Goal: Information Seeking & Learning: Learn about a topic

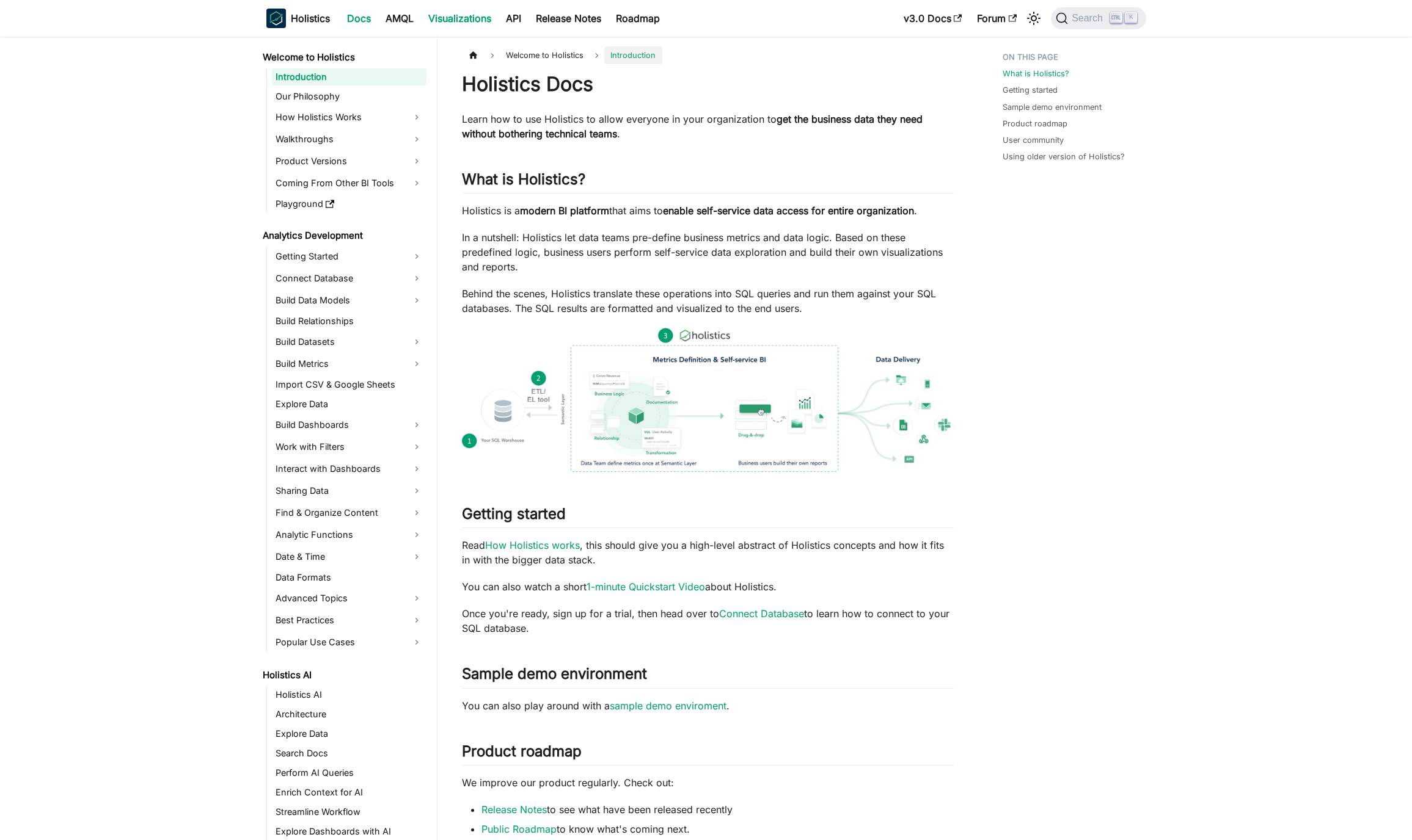
click at [481, 19] on link "Visualizations" at bounding box center [460, 19] width 78 height 19
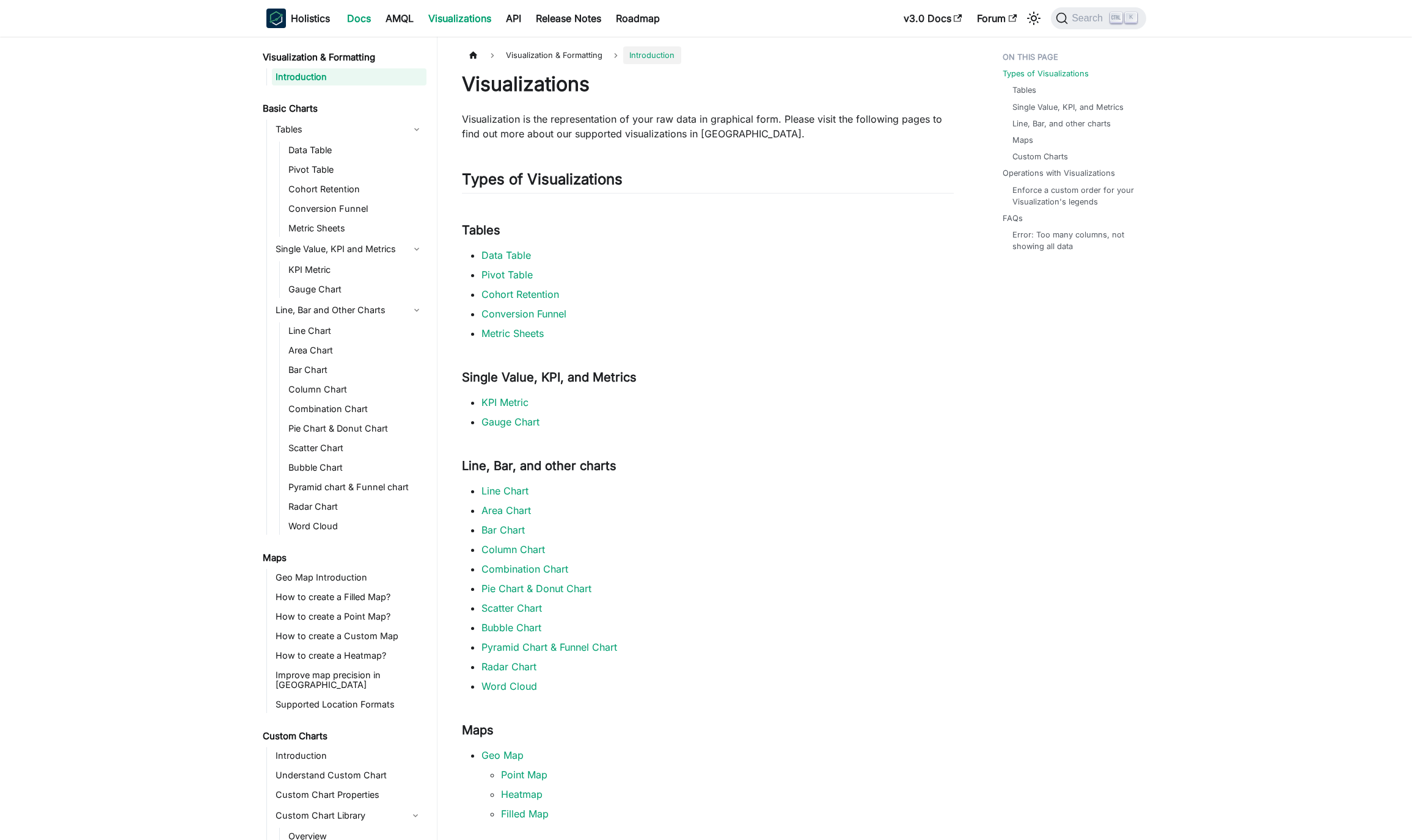
click at [360, 19] on link "Docs" at bounding box center [359, 19] width 39 height 19
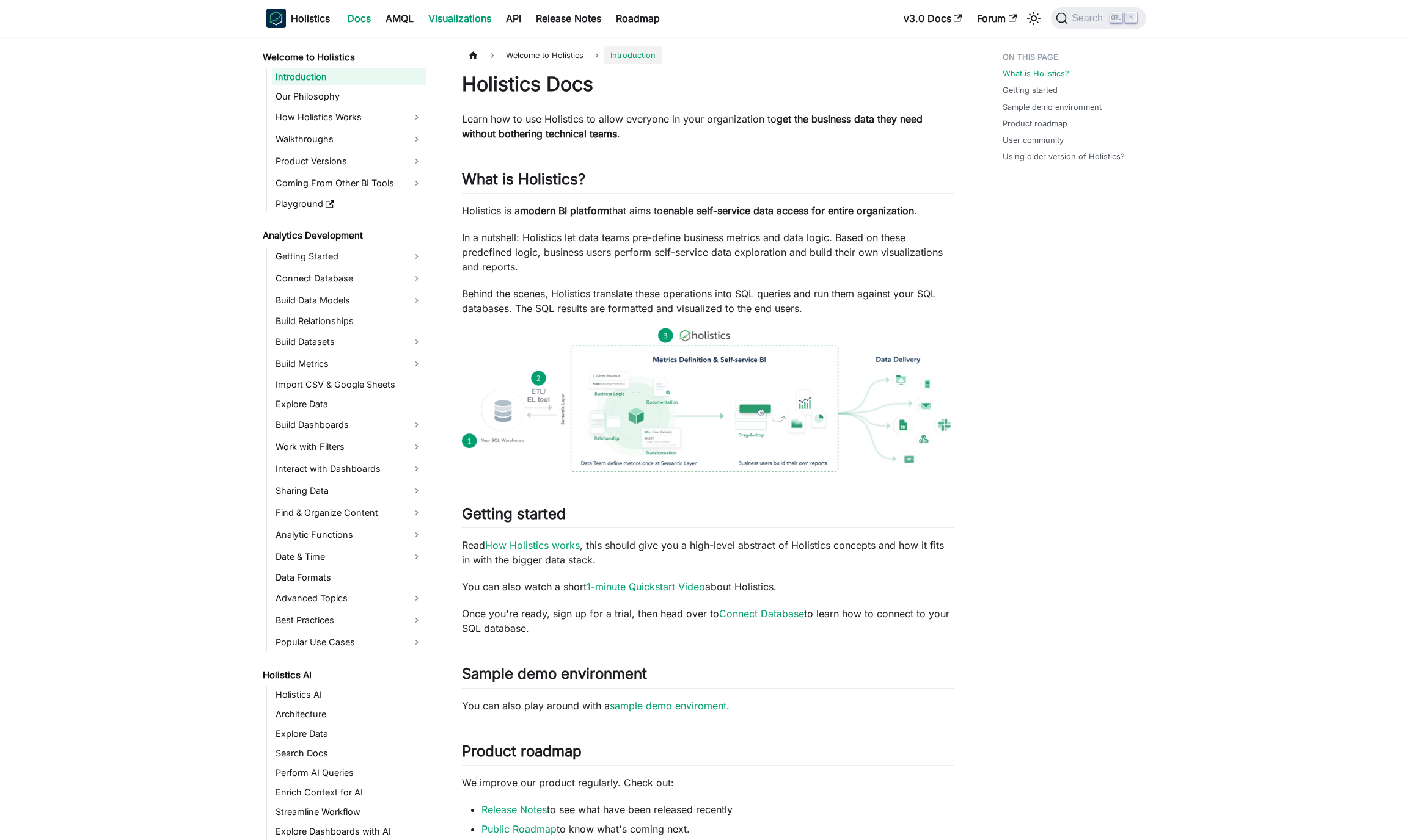
click at [452, 17] on link "Visualizations" at bounding box center [460, 19] width 78 height 19
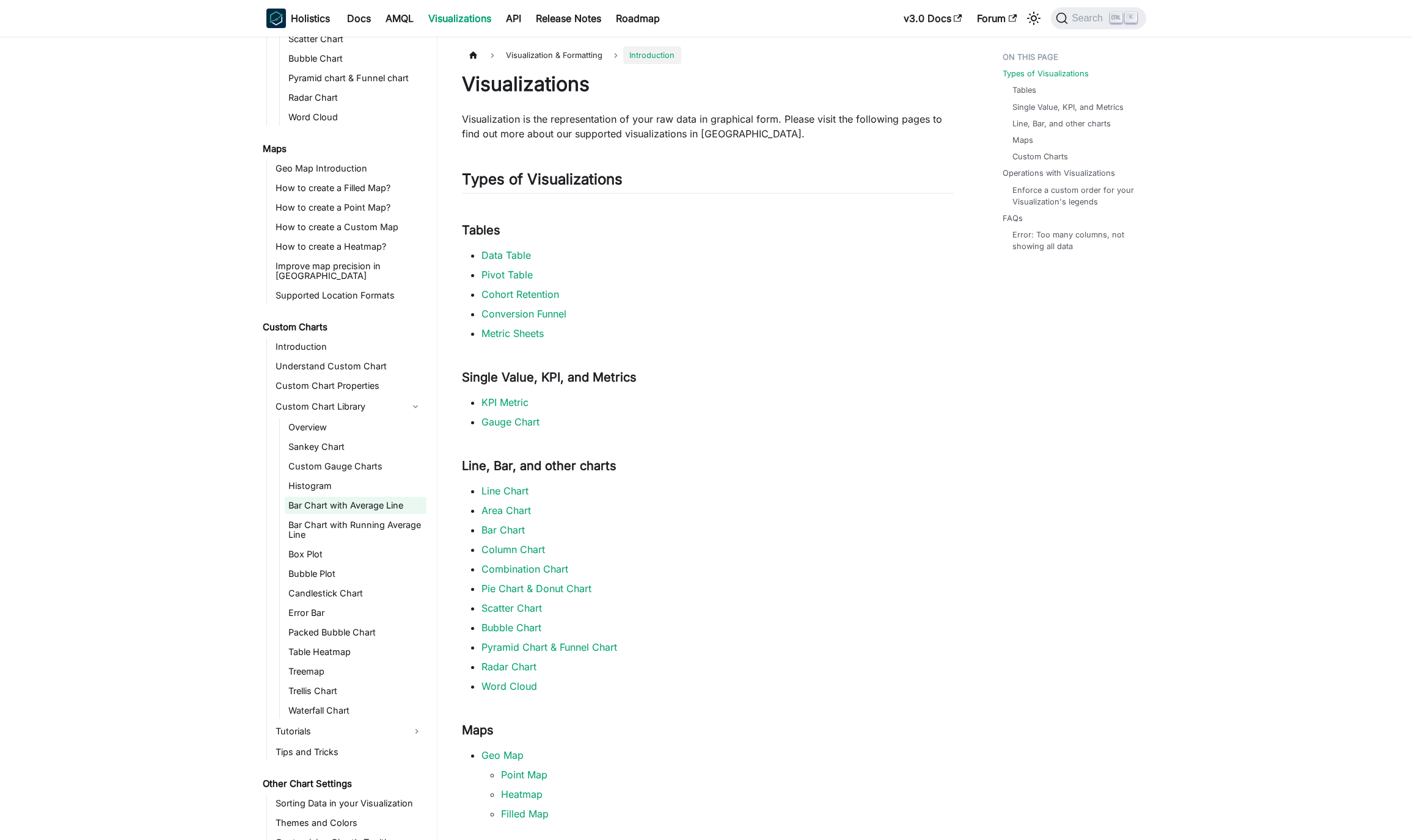
scroll to position [415, 0]
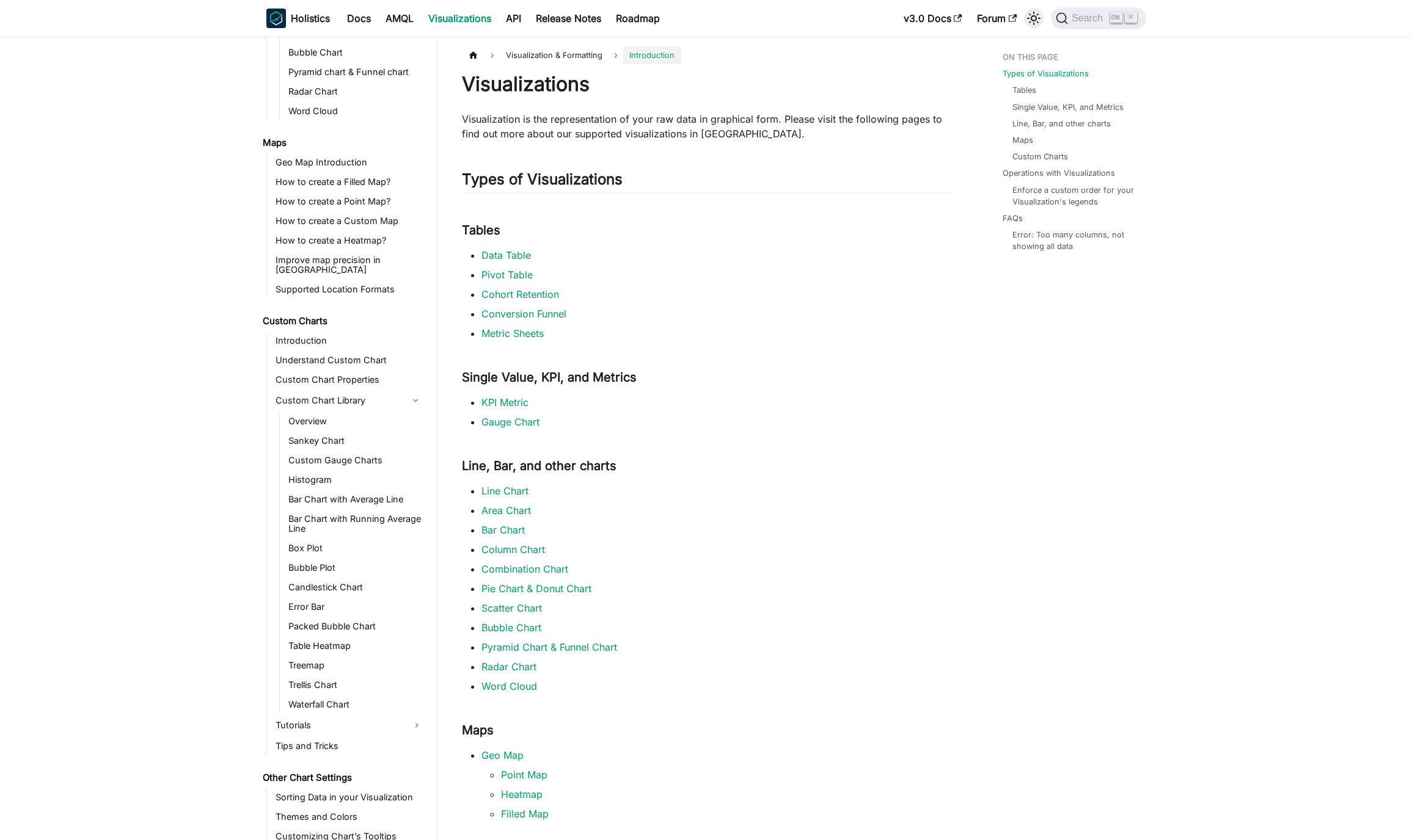
click at [1037, 19] on icon "Switch between dark and light mode (currently light mode)" at bounding box center [1034, 19] width 15 height 15
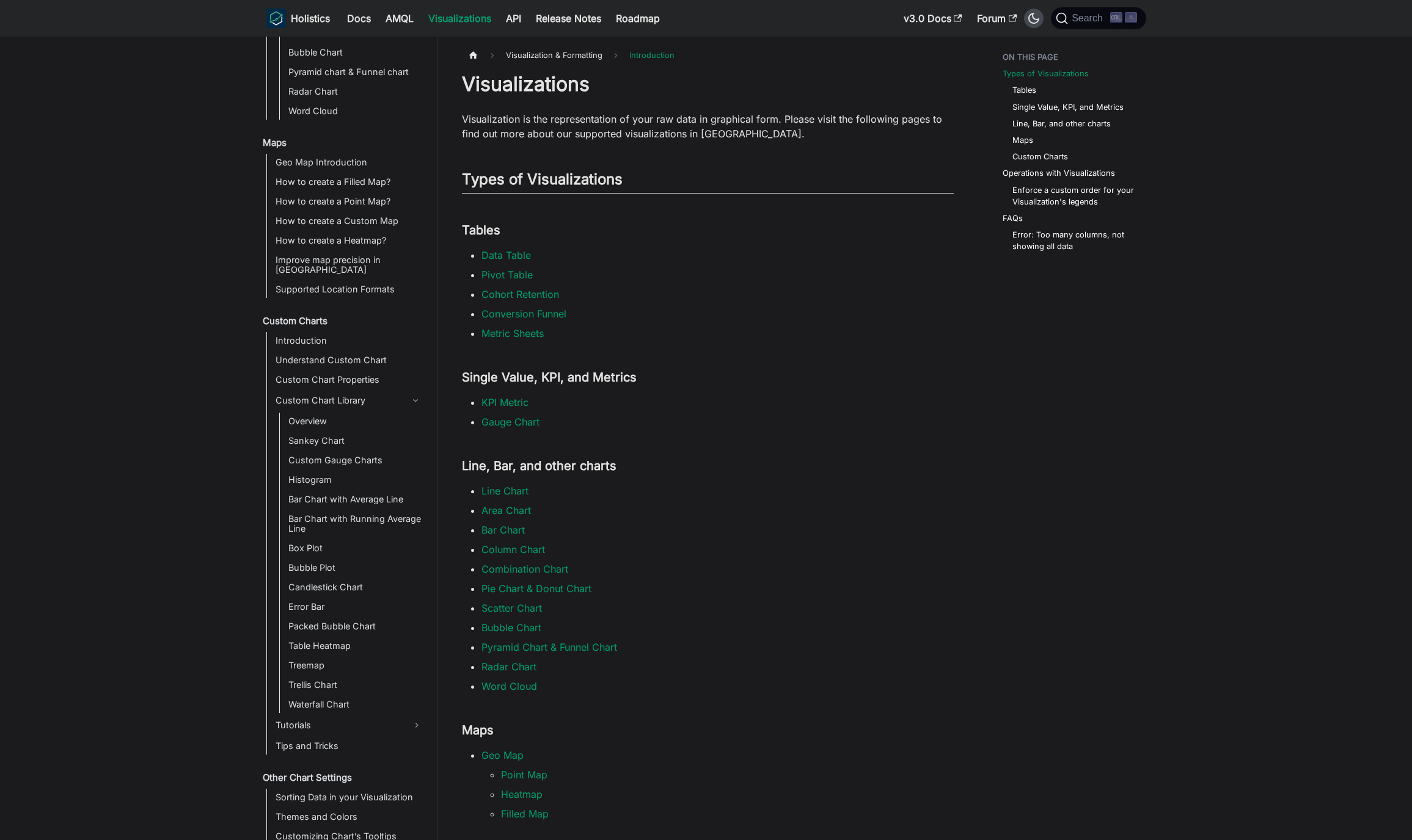
click at [1037, 19] on icon "Switch between dark and light mode (currently dark mode)" at bounding box center [1034, 18] width 11 height 11
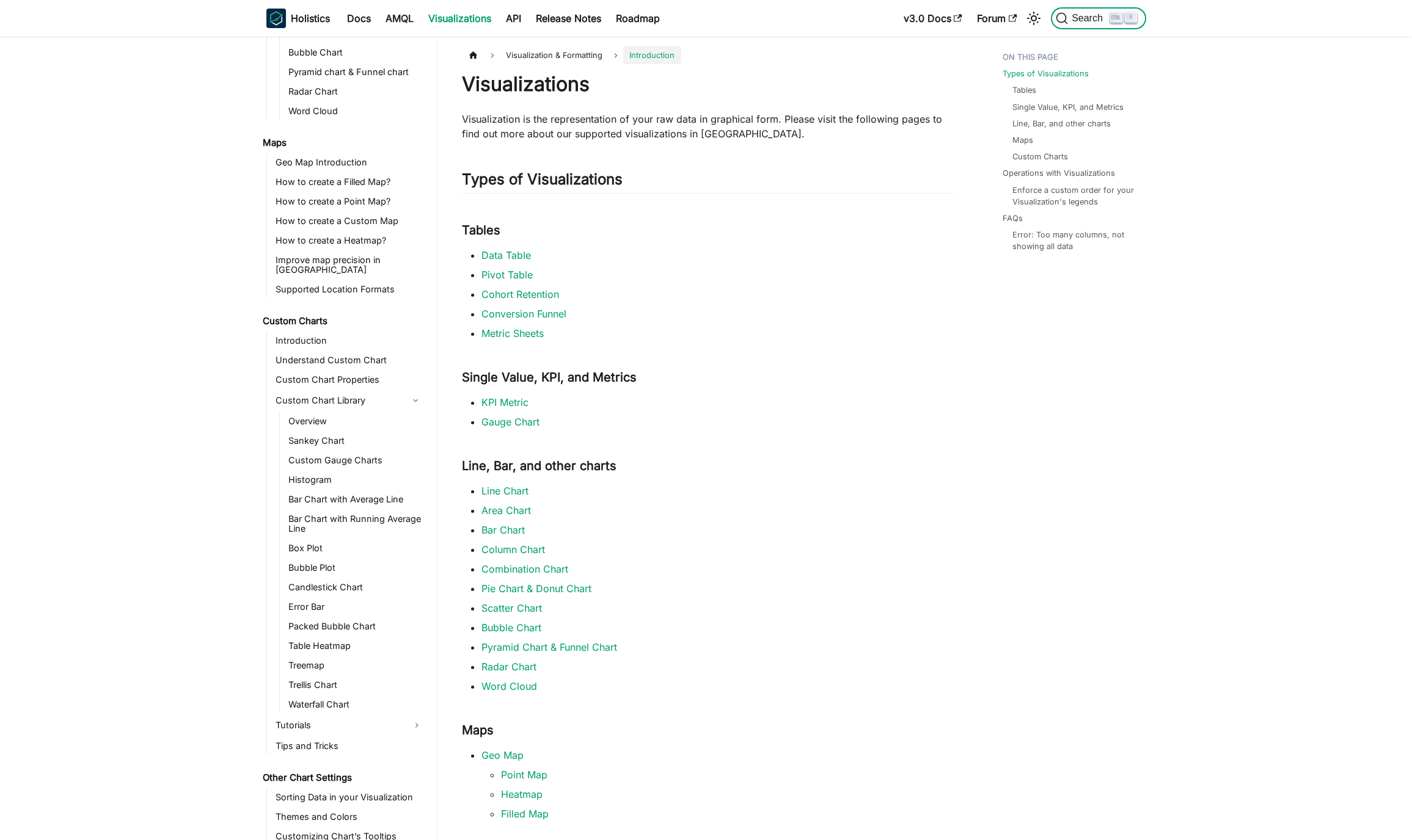
click at [1078, 18] on span "Search" at bounding box center [1088, 18] width 42 height 11
click at [360, 24] on link "Docs" at bounding box center [359, 19] width 39 height 19
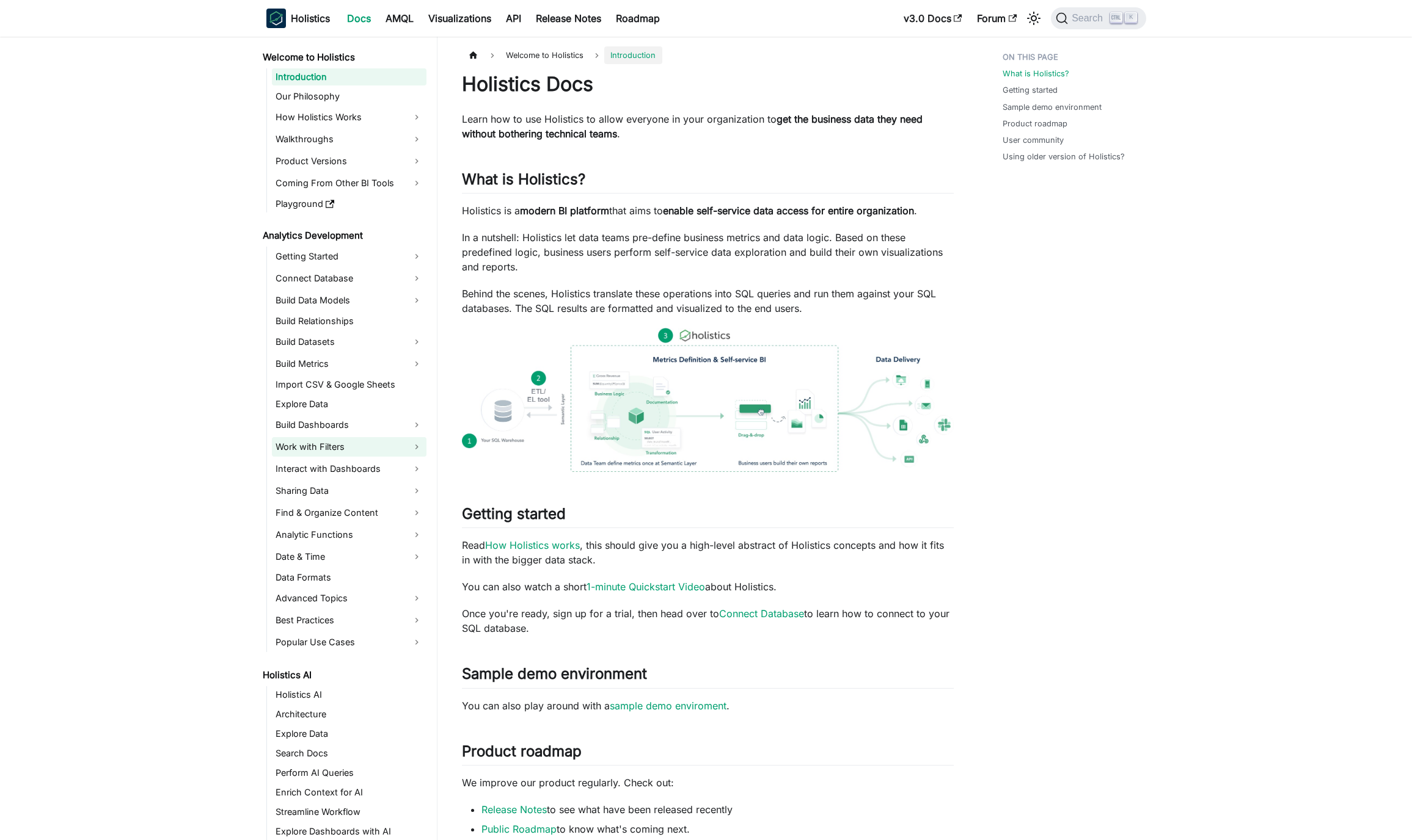
click at [329, 448] on link "Work with Filters" at bounding box center [349, 447] width 155 height 19
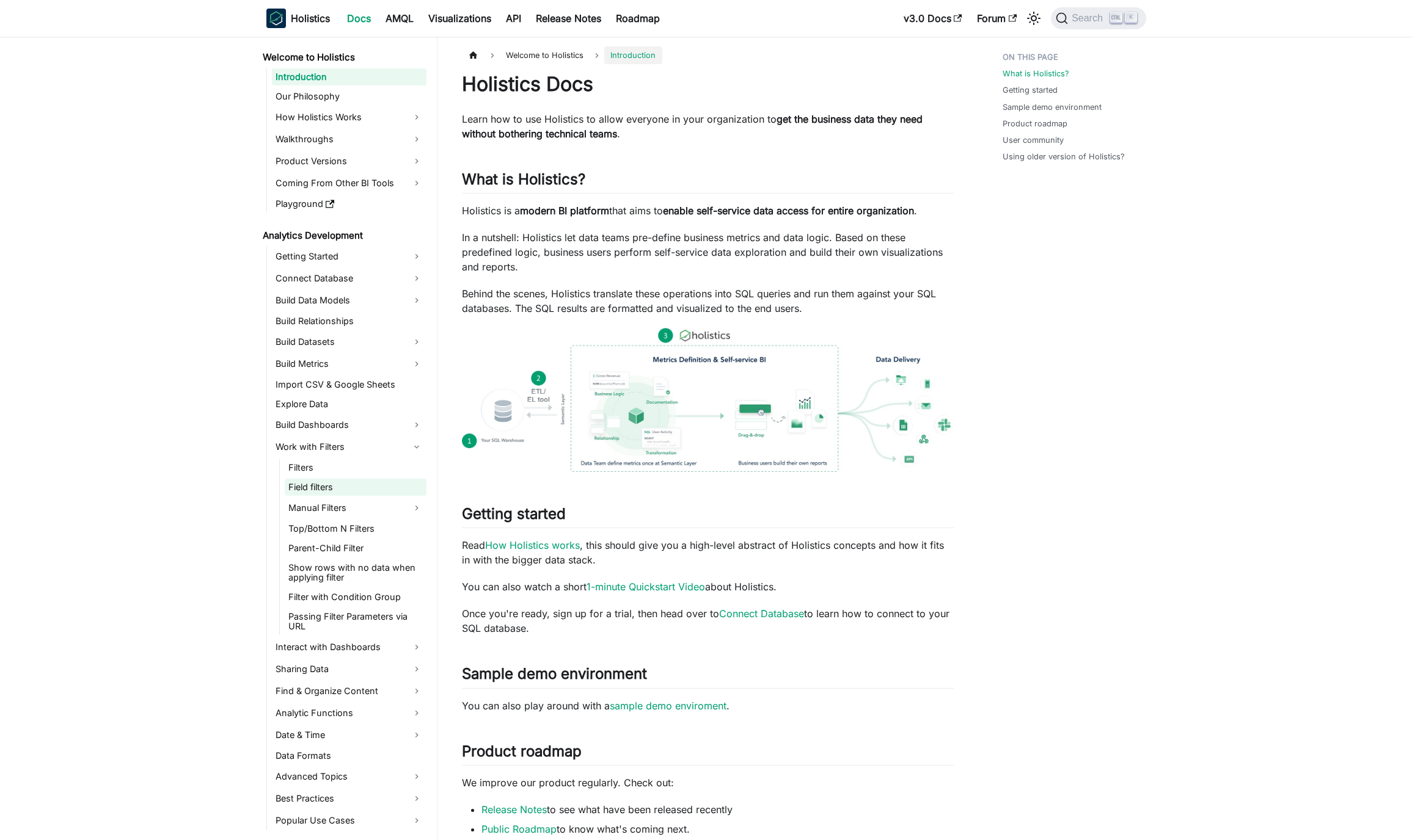
click at [330, 487] on link "Field filters" at bounding box center [355, 487] width 141 height 17
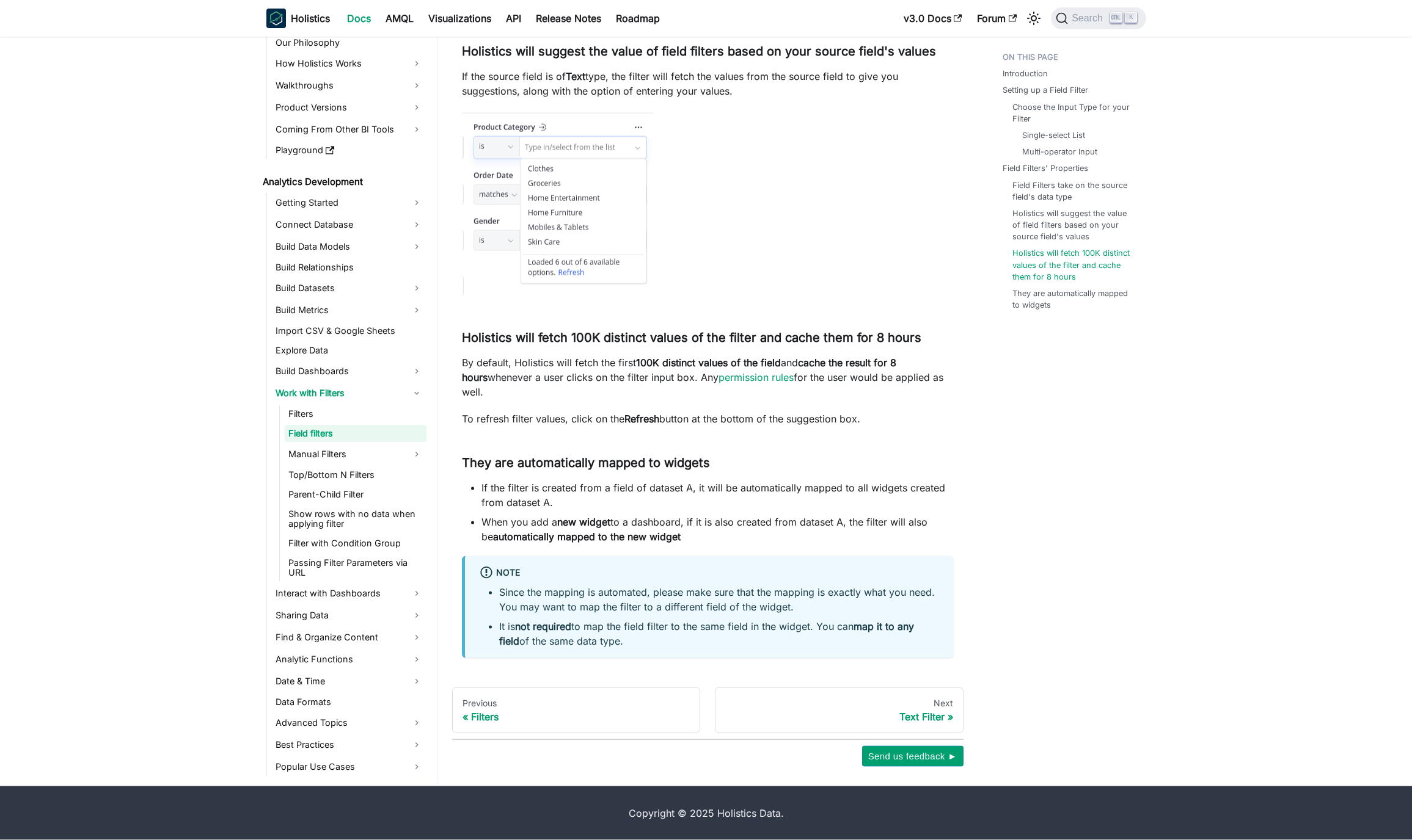
scroll to position [3626, 0]
click at [342, 456] on link "Manual Filters" at bounding box center [355, 454] width 141 height 19
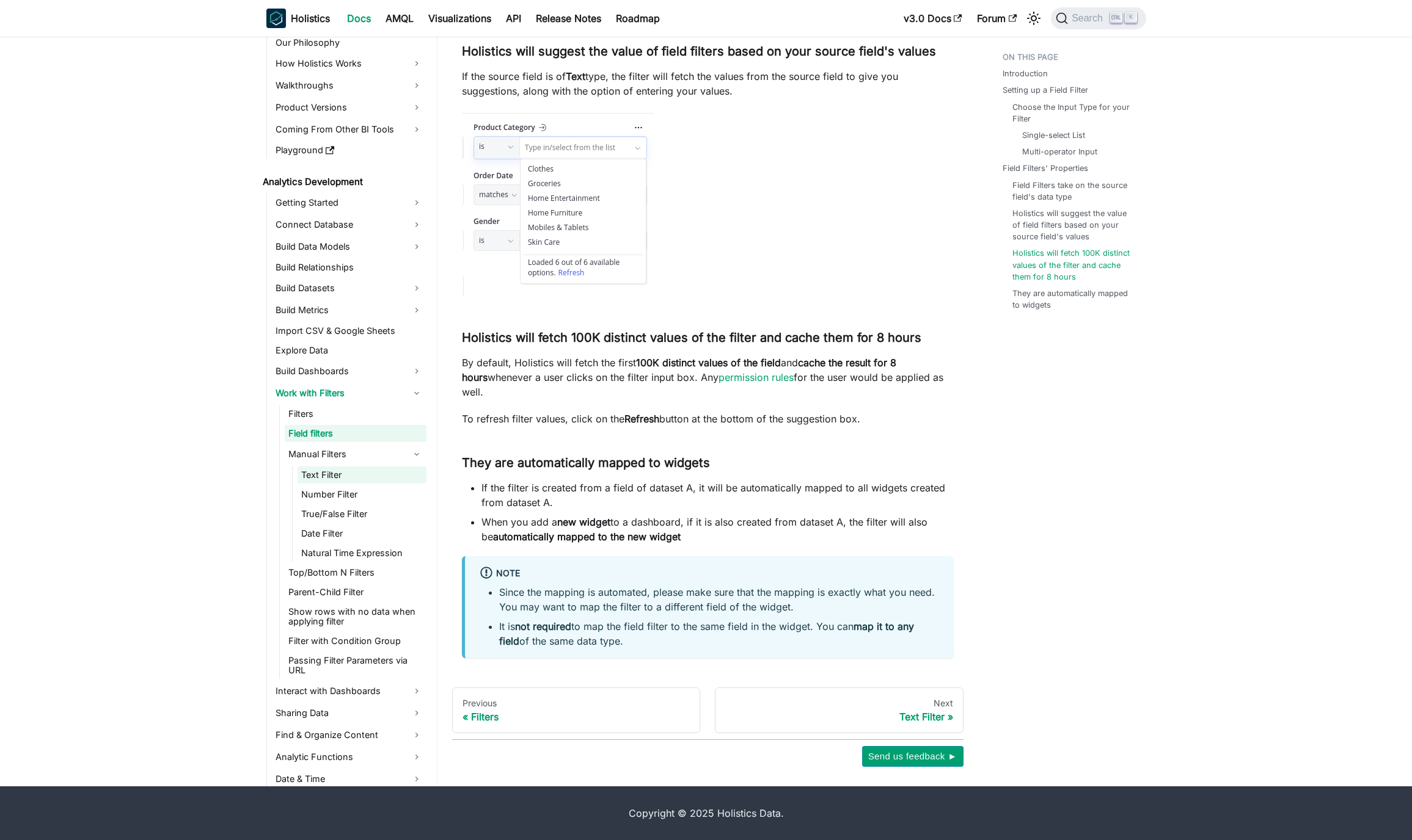
click at [357, 477] on link "Text Filter" at bounding box center [362, 474] width 129 height 17
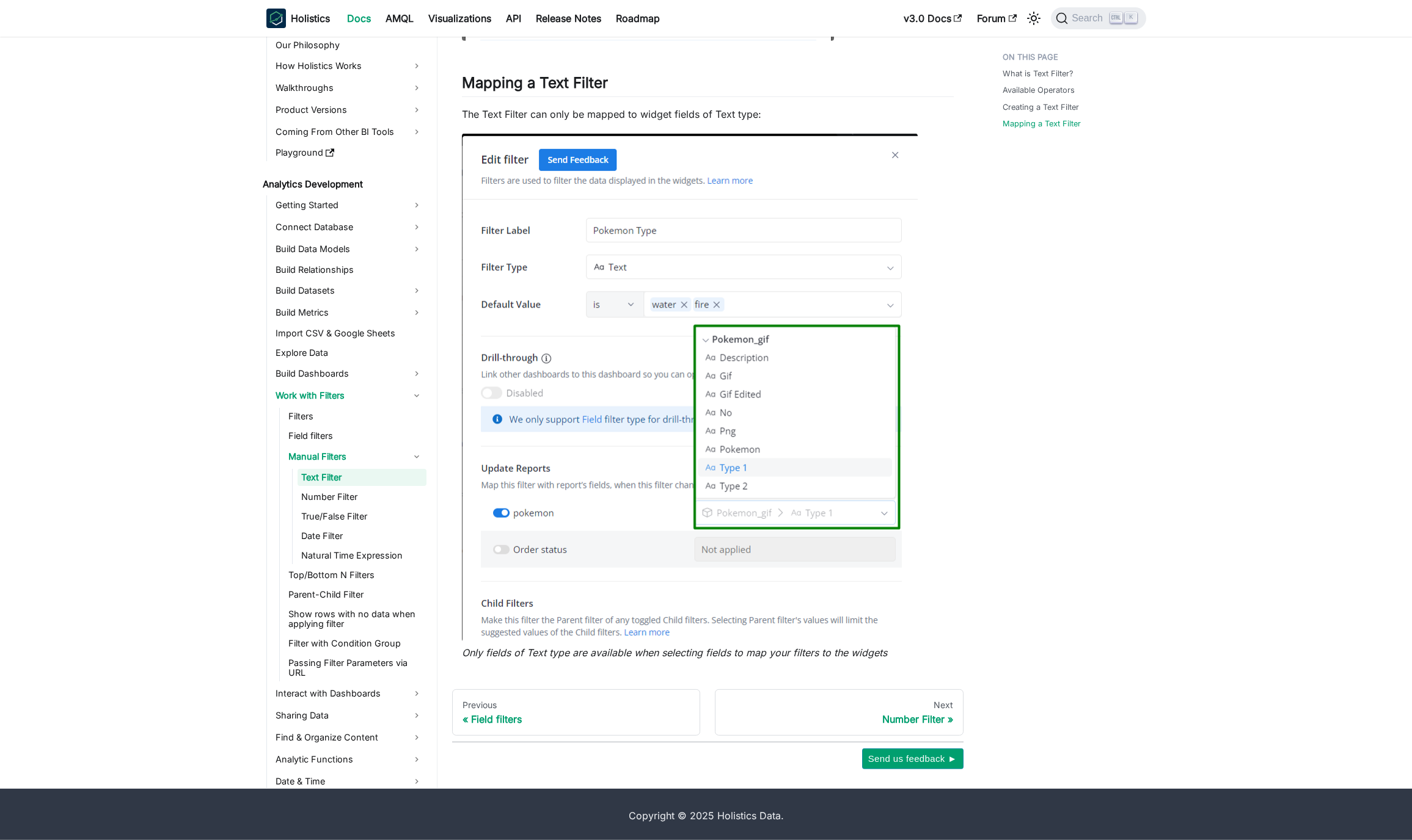
scroll to position [1076, 0]
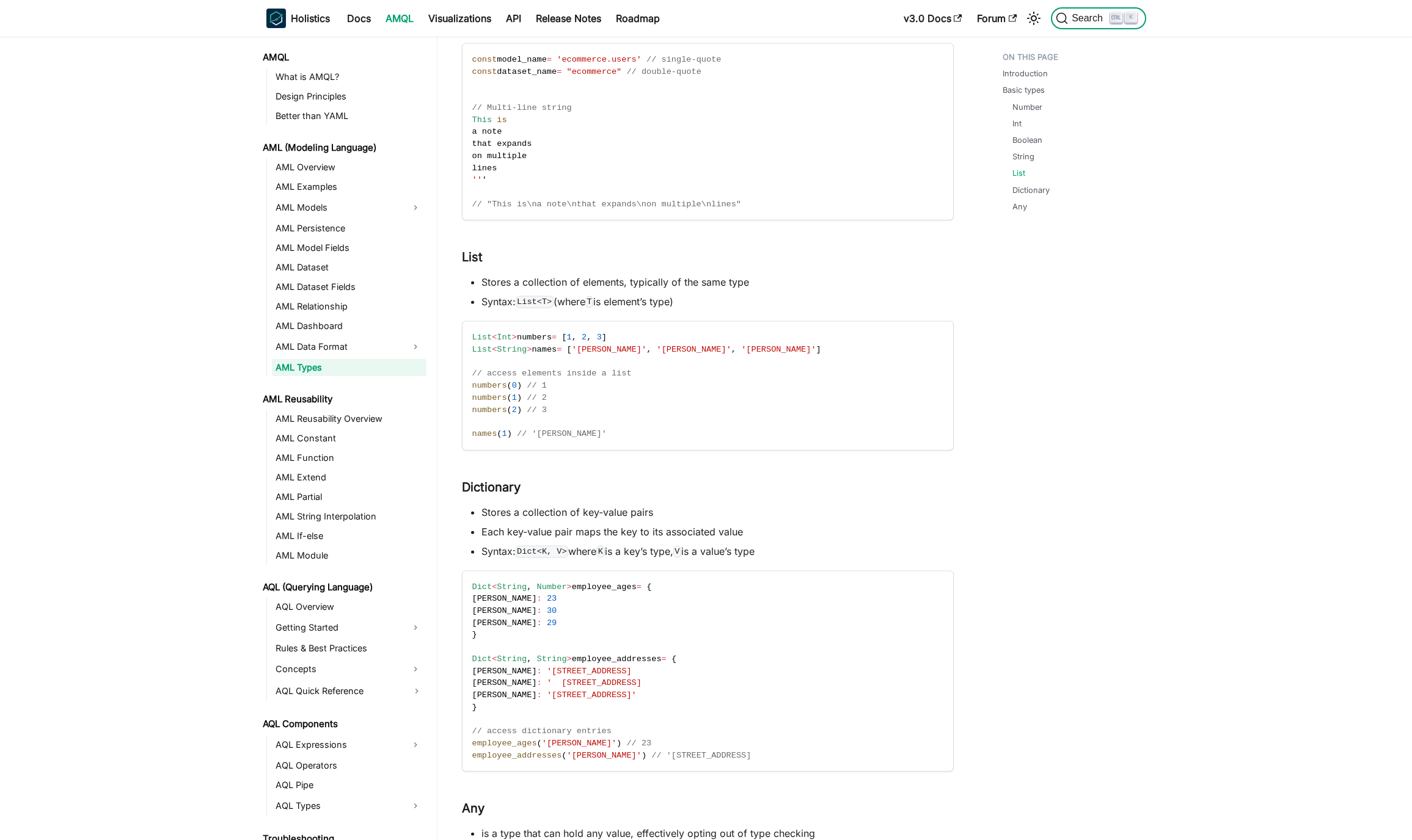
click at [1074, 21] on span "Search" at bounding box center [1088, 18] width 42 height 11
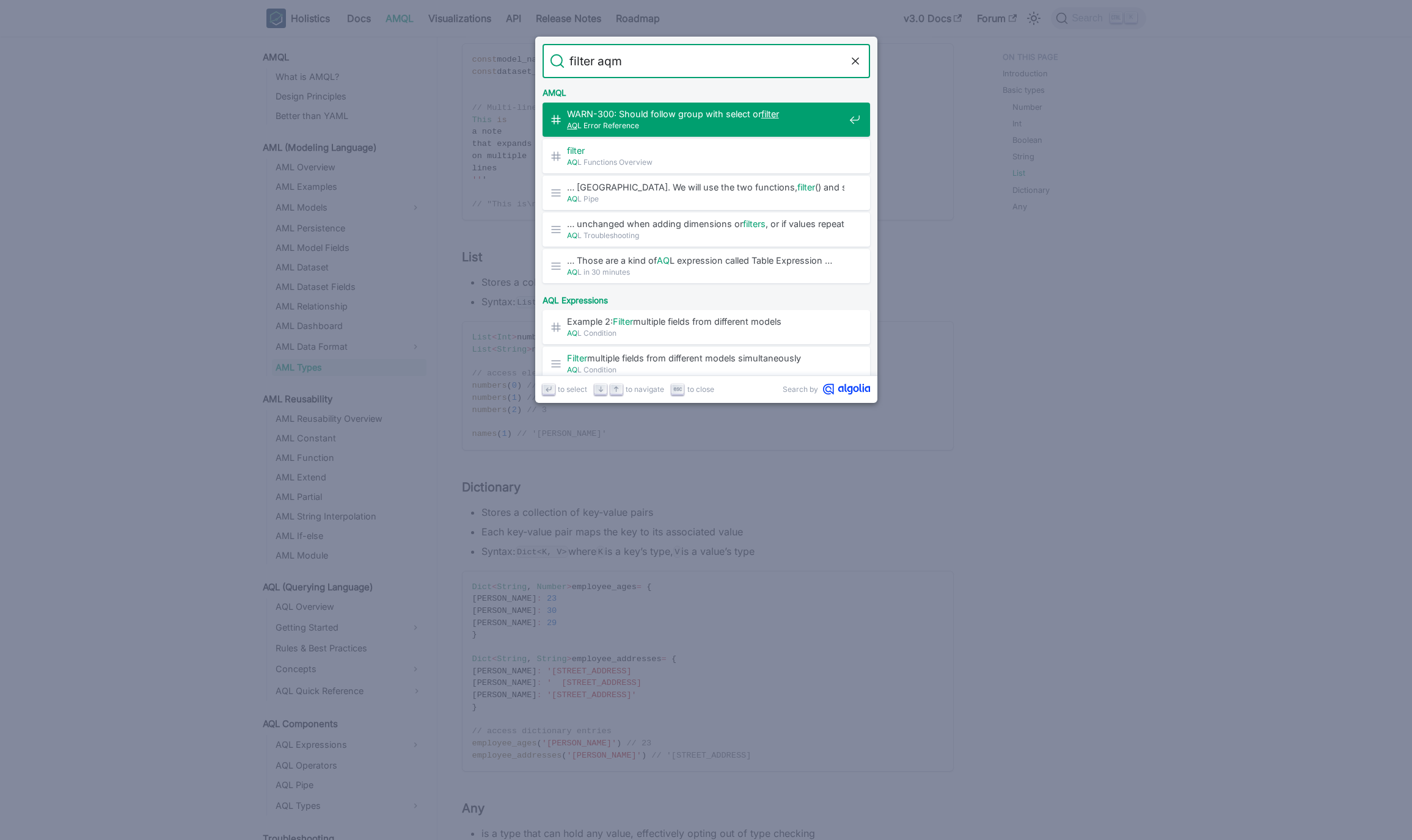
type input "filter aqml"
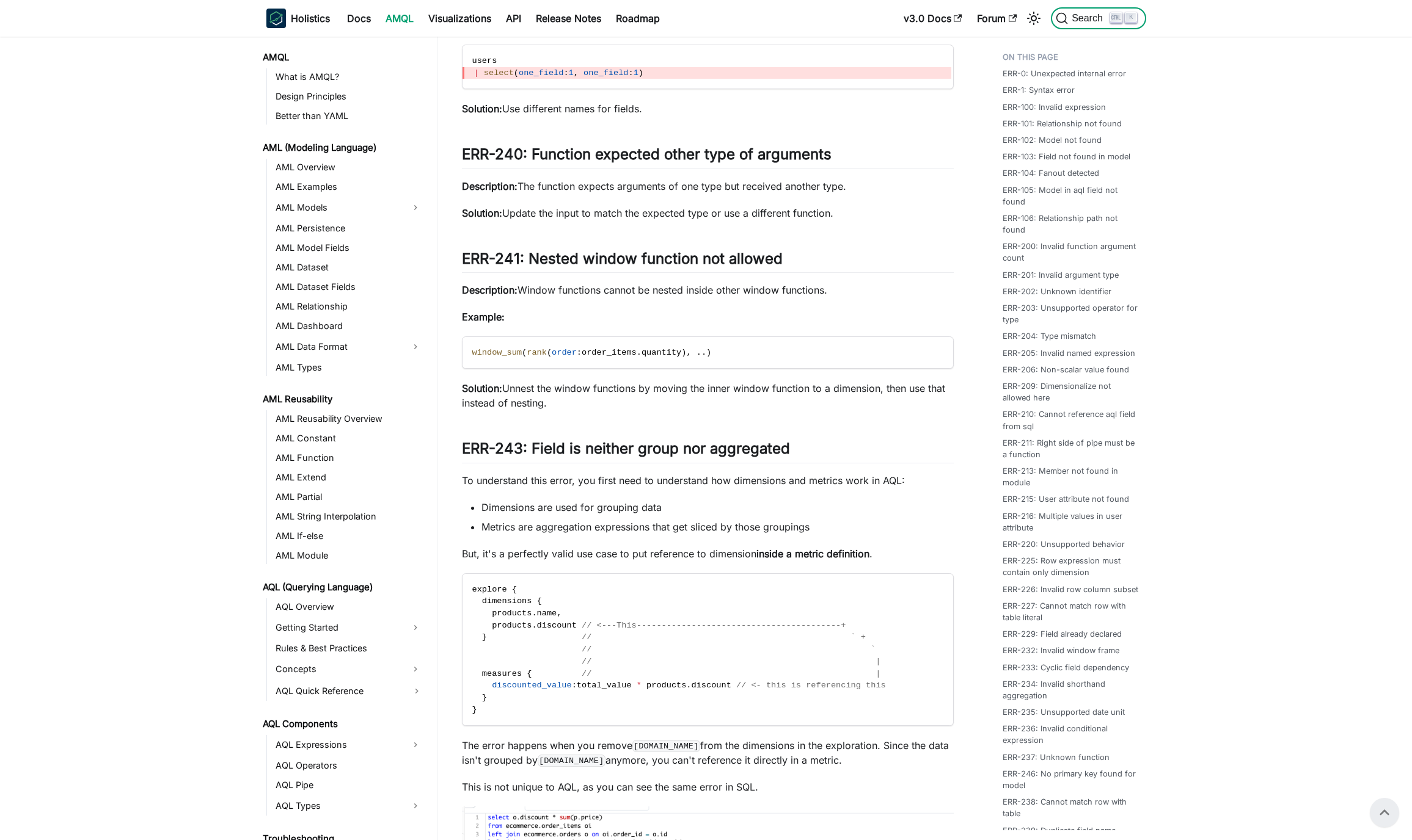
click at [1080, 16] on span "Search" at bounding box center [1088, 18] width 42 height 11
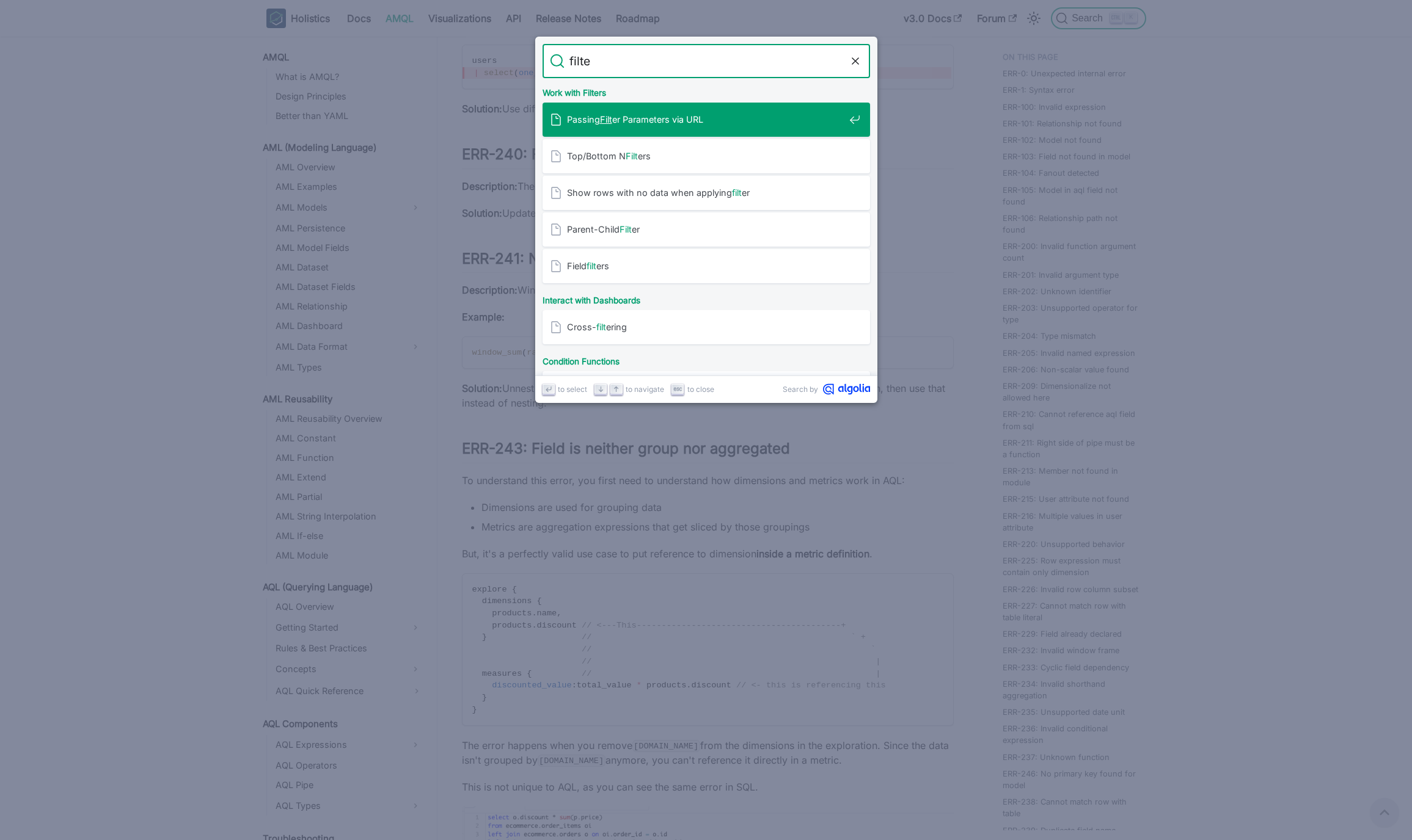
type input "filter"
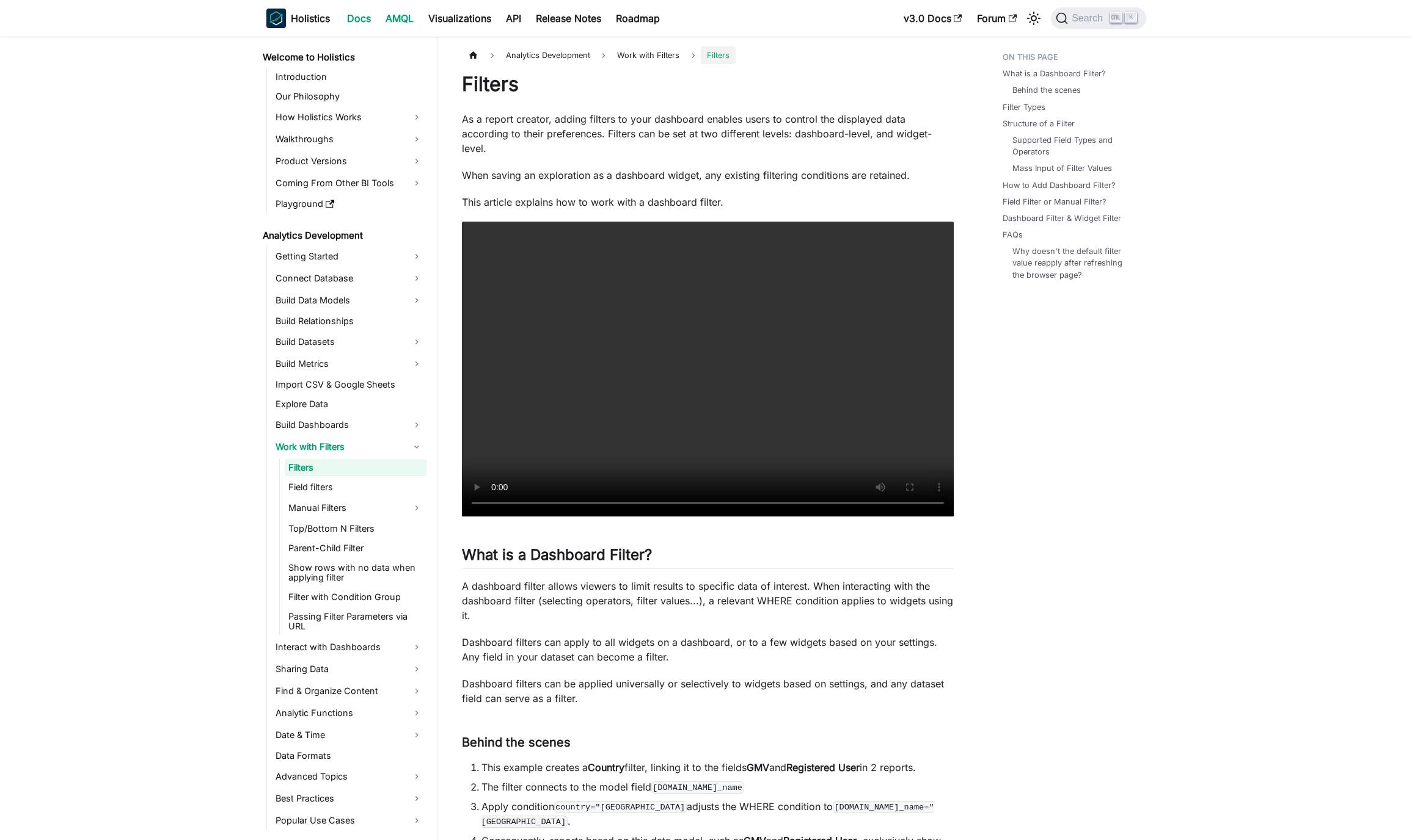
click at [405, 16] on link "AMQL" at bounding box center [400, 19] width 43 height 19
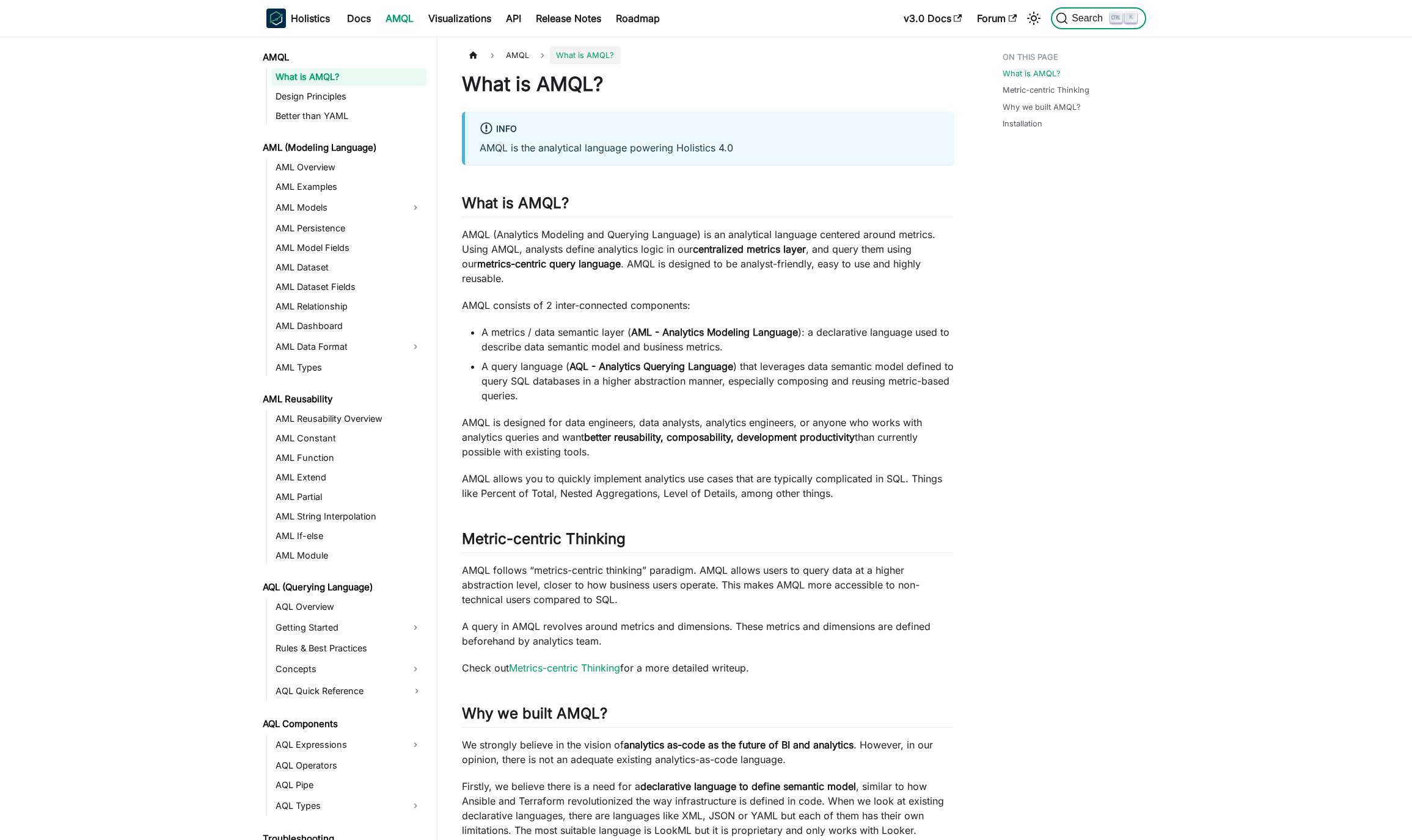
click at [1076, 23] on span "Search" at bounding box center [1088, 18] width 42 height 11
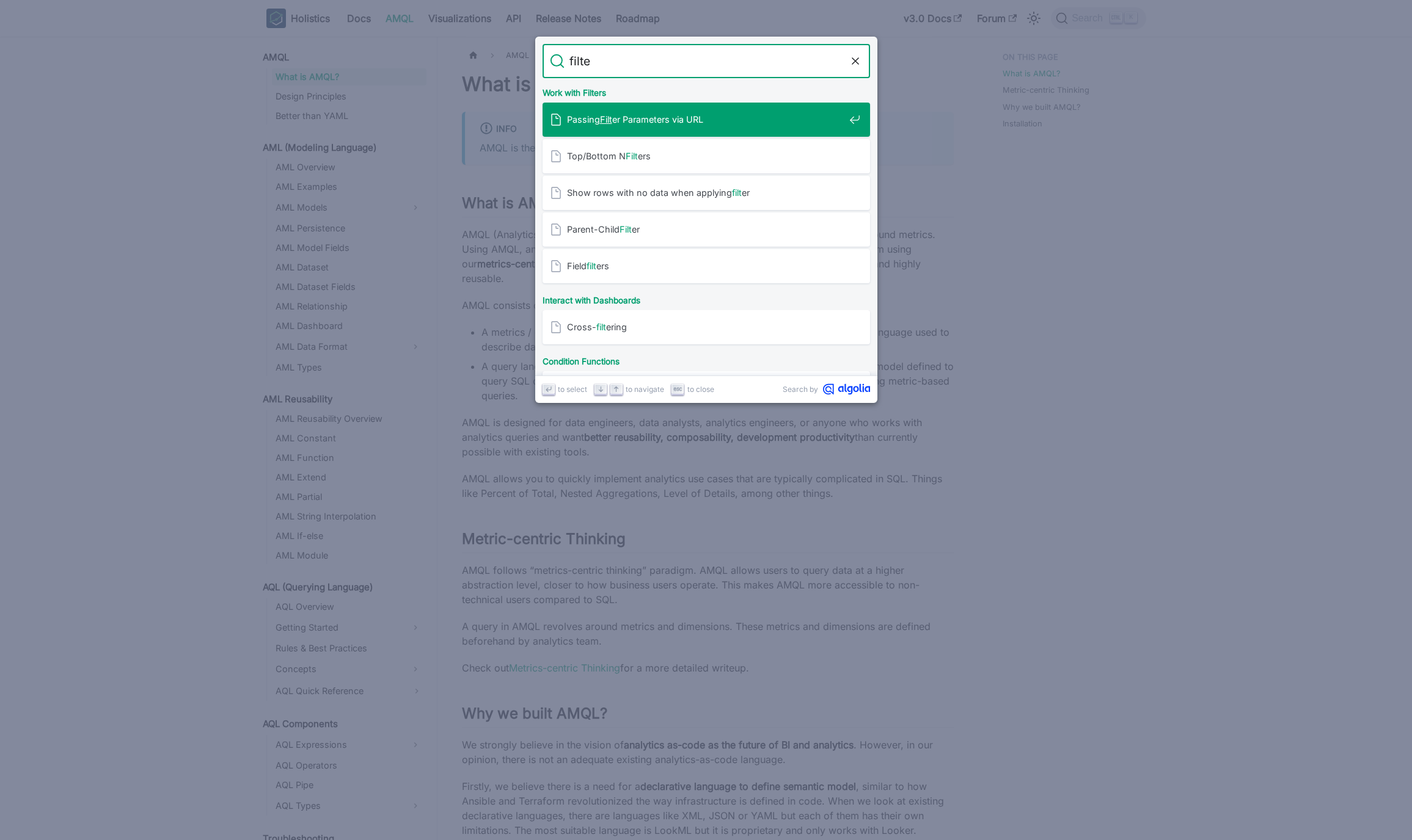
type input "filter"
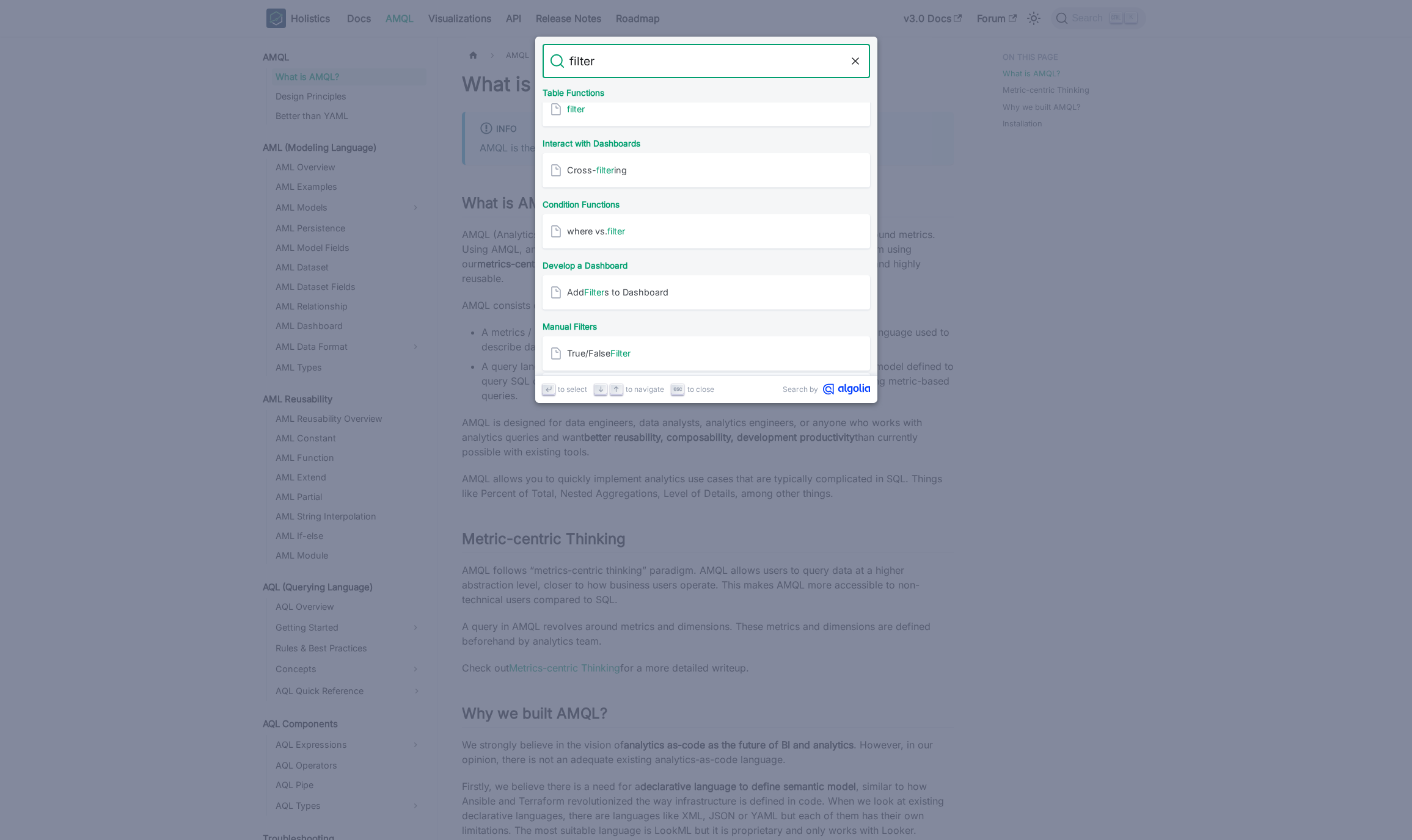
scroll to position [220, 0]
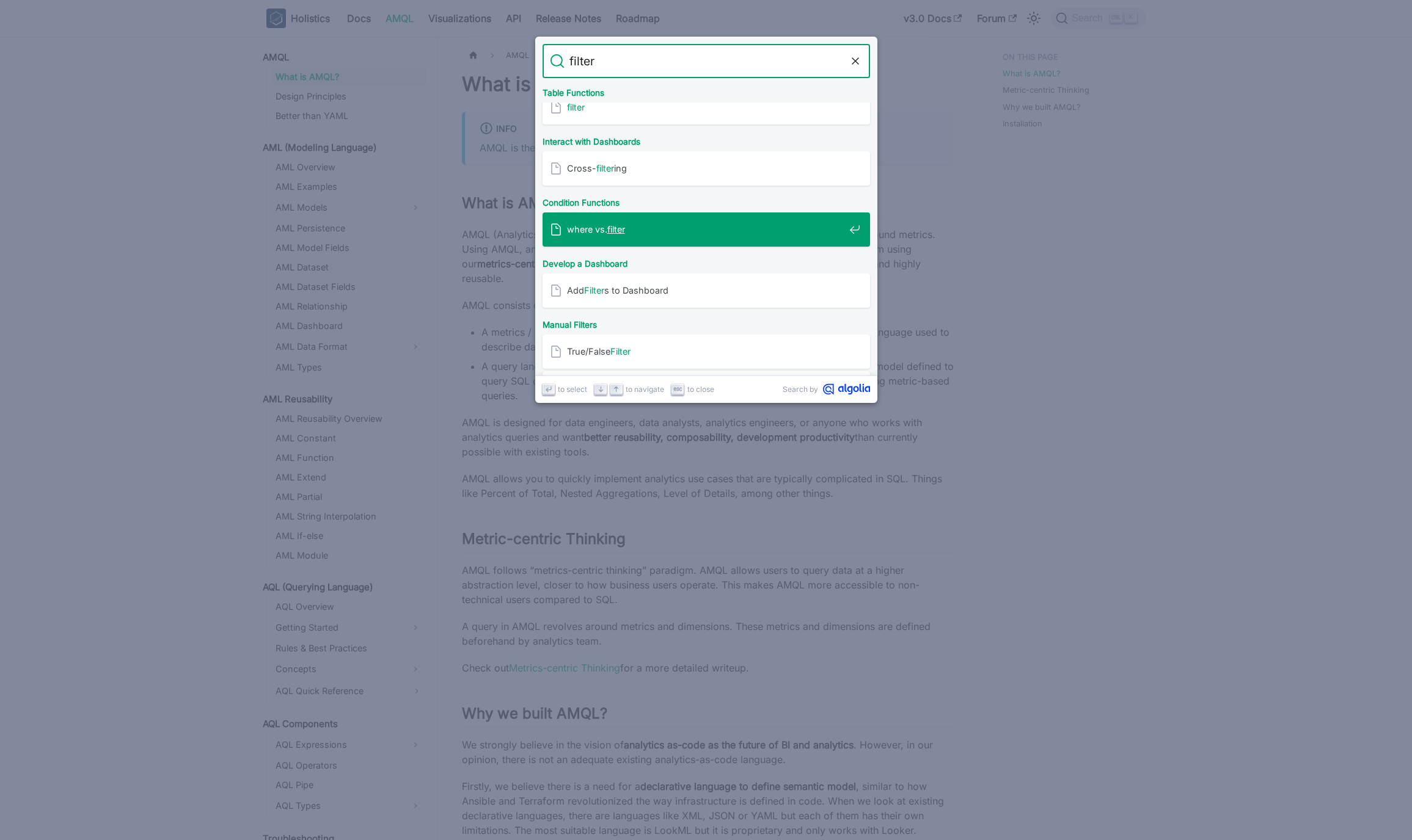
click at [694, 217] on div "where vs. filter" at bounding box center [710, 229] width 320 height 34
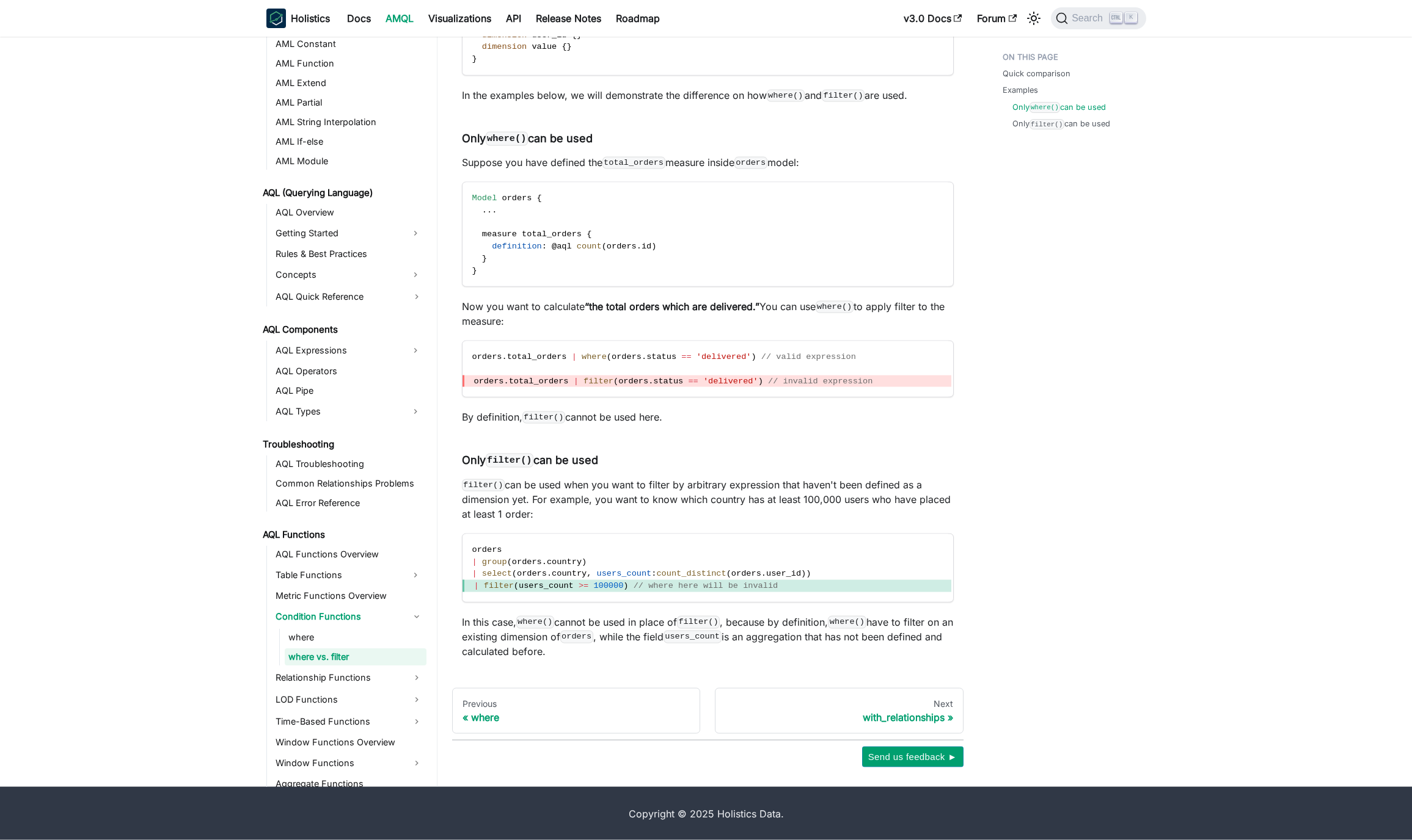
scroll to position [690, 0]
drag, startPoint x: 558, startPoint y: 648, endPoint x: 460, endPoint y: 138, distance: 519.3
click at [460, 138] on article "AQL Functions Condition Functions where vs. filter On this page where vs. filte…" at bounding box center [708, 7] width 512 height 1302
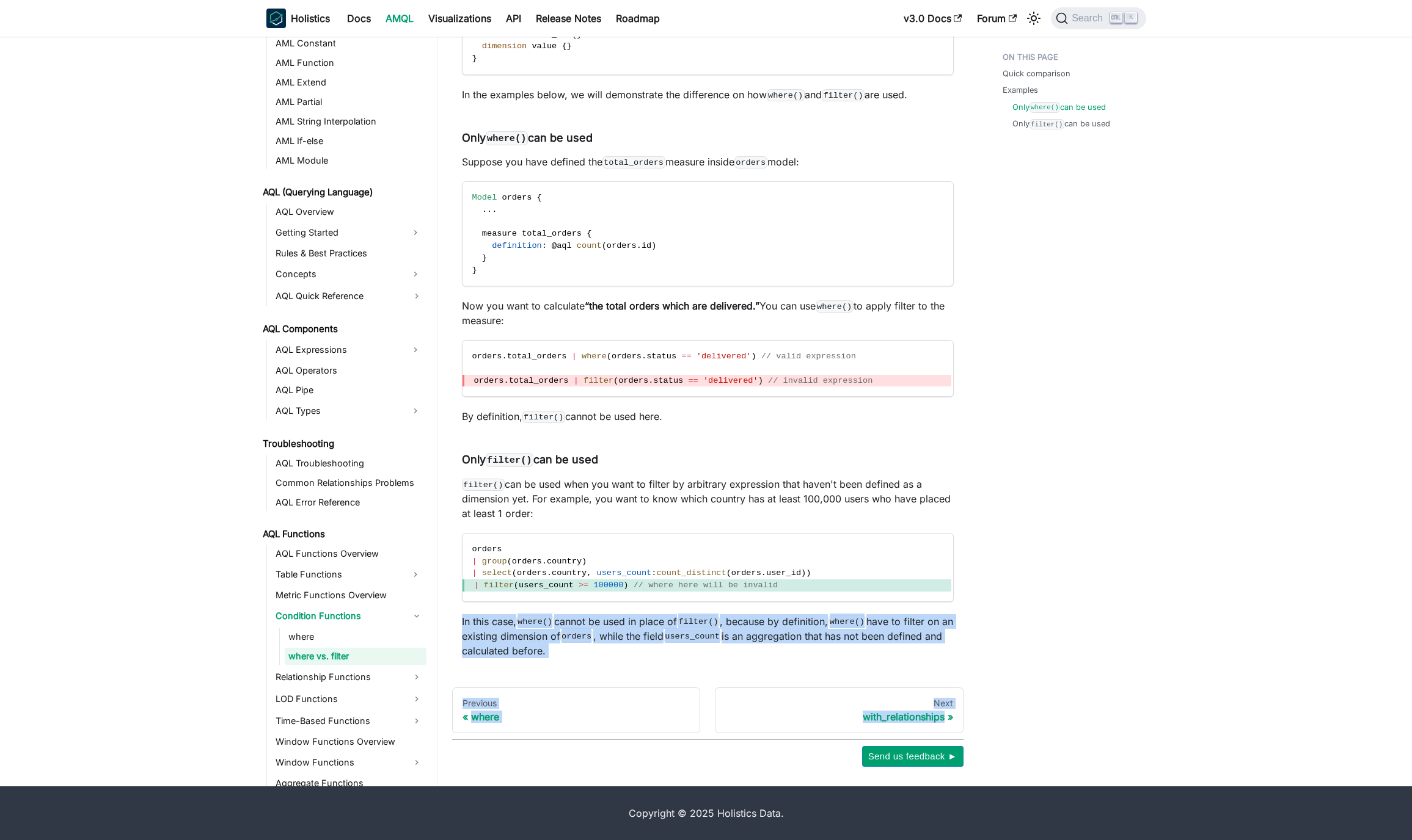
drag, startPoint x: 463, startPoint y: 83, endPoint x: 620, endPoint y: 656, distance: 594.1
click at [620, 656] on div "where vs. filter Knowledge Checkpoint This documentation assumes that you are f…" at bounding box center [708, 20] width 492 height 1276
copy p "In this case, where() cannot be used in place of filter() , because by definiti…"
